Goal: Task Accomplishment & Management: Use online tool/utility

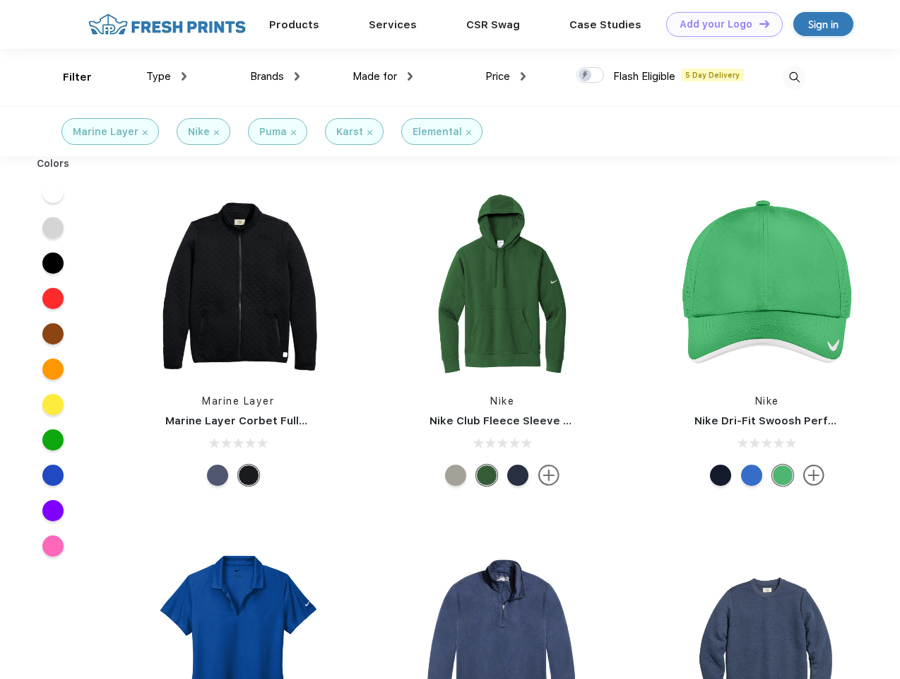
click at [720, 24] on link "Add your Logo Design Tool" at bounding box center [725, 24] width 117 height 25
click at [0, 0] on div "Design Tool" at bounding box center [0, 0] width 0 height 0
click at [758, 23] on link "Add your Logo Design Tool" at bounding box center [725, 24] width 117 height 25
click at [68, 77] on div "Filter" at bounding box center [77, 77] width 29 height 16
click at [167, 76] on span "Type" at bounding box center [158, 76] width 25 height 13
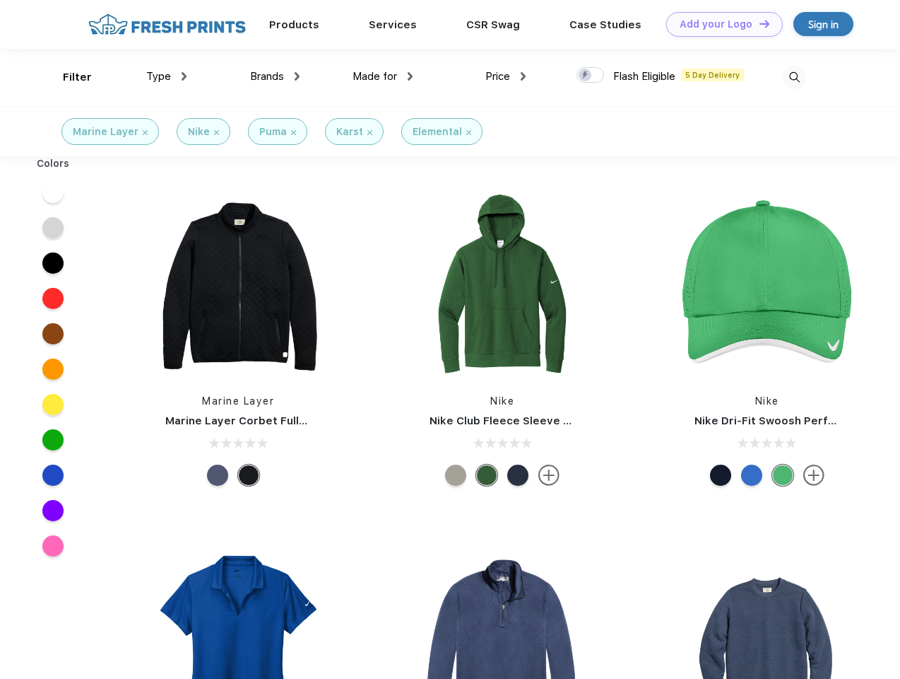
click at [275, 76] on span "Brands" at bounding box center [267, 76] width 34 height 13
click at [383, 76] on span "Made for" at bounding box center [375, 76] width 45 height 13
click at [506, 76] on span "Price" at bounding box center [498, 76] width 25 height 13
click at [591, 76] on div at bounding box center [591, 75] width 28 height 16
click at [586, 76] on input "checkbox" at bounding box center [581, 70] width 9 height 9
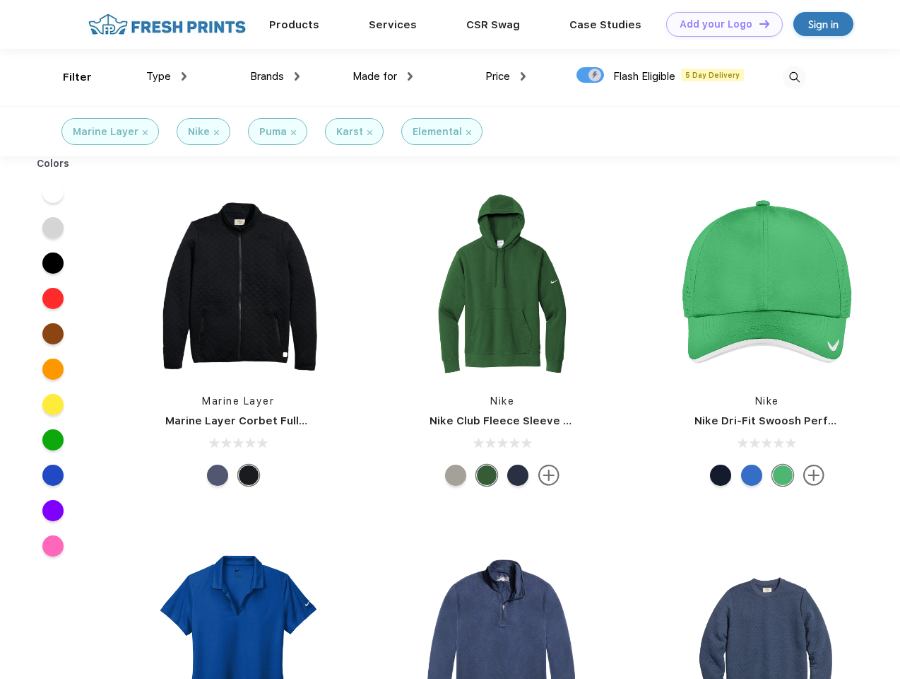
click at [794, 77] on img at bounding box center [794, 77] width 23 height 23
